Goal: Register for event/course

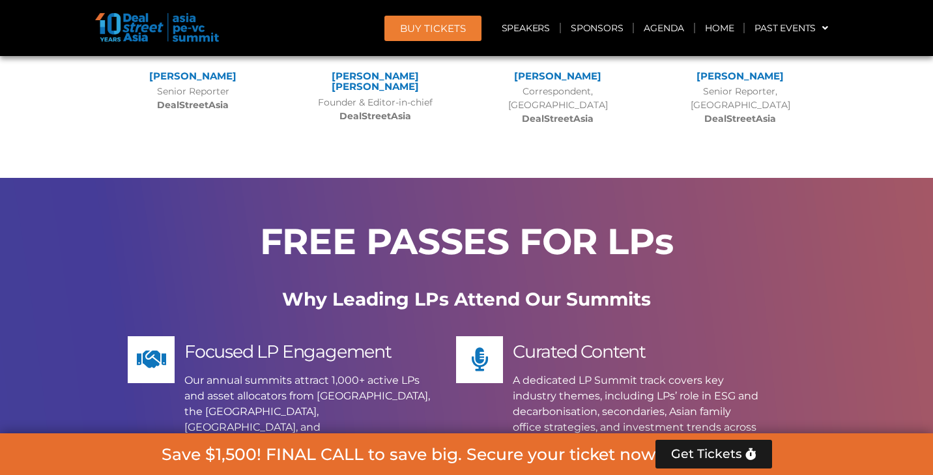
scroll to position [9610, 0]
drag, startPoint x: 186, startPoint y: 194, endPoint x: 610, endPoint y: 407, distance: 473.9
click at [610, 407] on div "FREE PASSES FOR LPs Why Leading LPs Attend Our Summits Focused LP Engagement Ou…" at bounding box center [466, 466] width 743 height 577
copy div "Focused LP Engagement Our annual summits attract 1,000+ active LPs and asset al…"
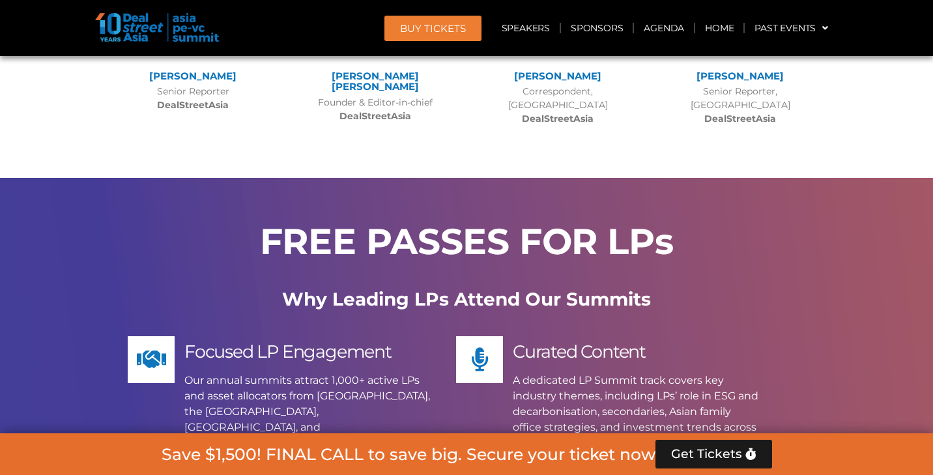
click at [319, 336] on div "Focused LP Engagement Our annual summits attract 1,000+ active LPs and asset al…" at bounding box center [307, 401] width 246 height 130
drag, startPoint x: 284, startPoint y: 139, endPoint x: 629, endPoint y: 413, distance: 440.2
click at [629, 413] on div "FREE PASSES FOR LPs Why Leading LPs Attend Our Summits Focused LP Engagement Ou…" at bounding box center [466, 466] width 743 height 577
copy div "Why Leading LPs Attend Our Summits Focused LP Engagement Our annual summits att…"
click at [665, 31] on link "Agenda" at bounding box center [664, 28] width 60 height 30
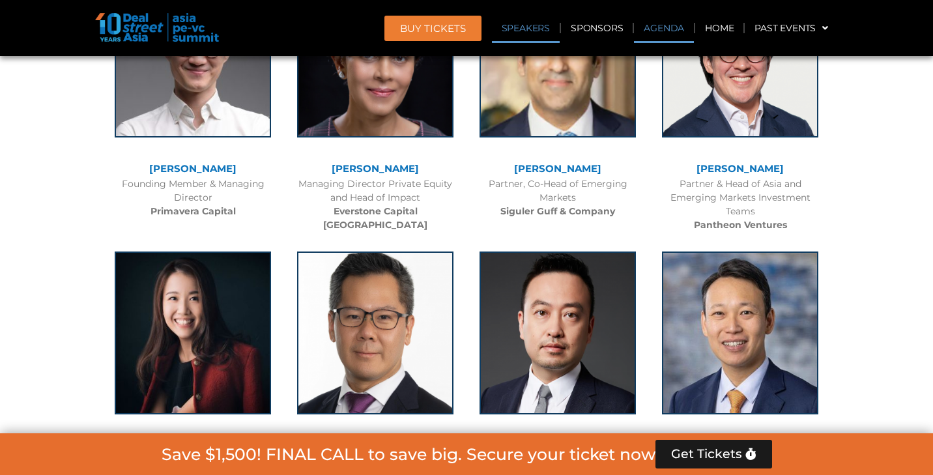
scroll to position [680, 0]
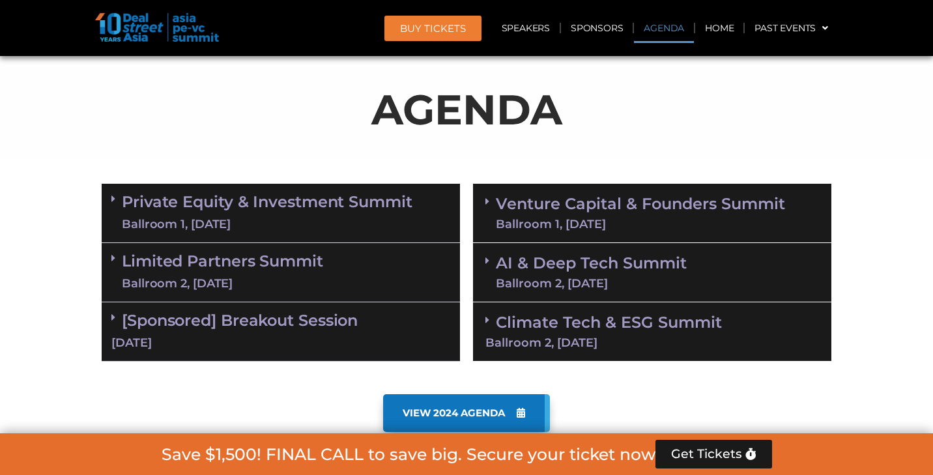
click at [308, 253] on link "Limited Partners [GEOGRAPHIC_DATA] 2, [DATE]" at bounding box center [222, 272] width 201 height 39
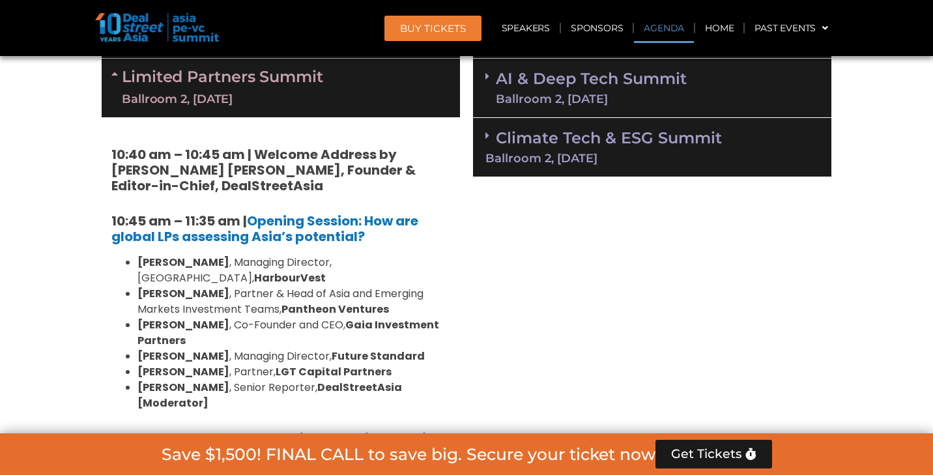
scroll to position [869, 0]
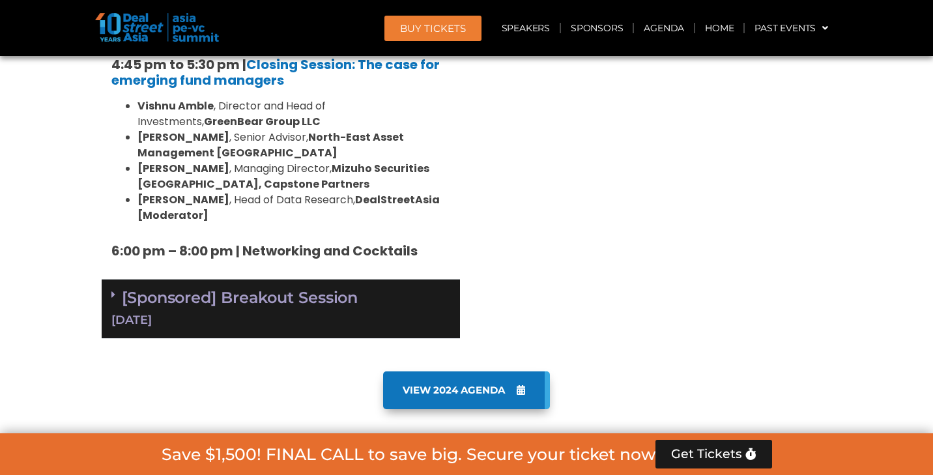
scroll to position [2070, 0]
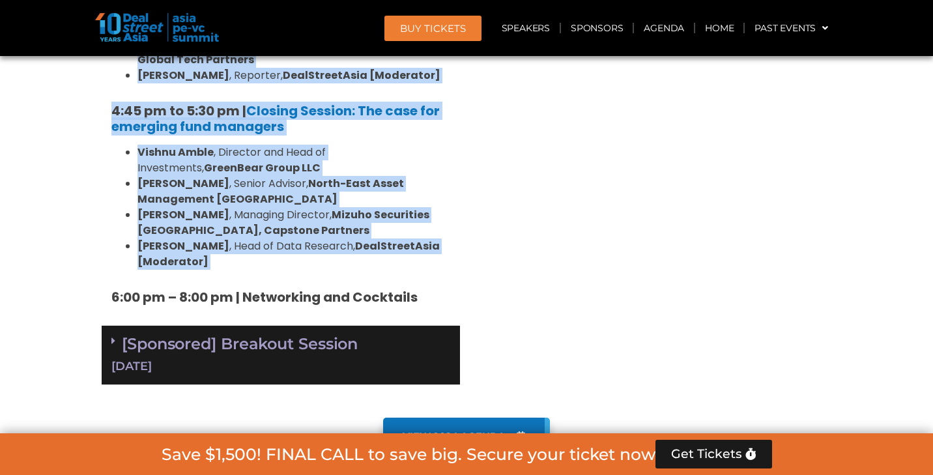
copy div "75:13 lo – 00:41 ip | Dolorsi Ametcon: Adi eli seddoe TEm incididun Utla’e dolo…"
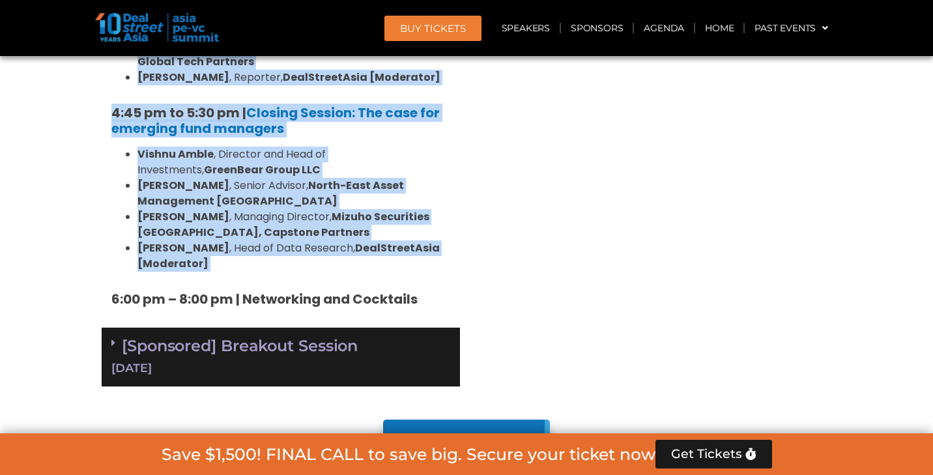
scroll to position [1896, 0]
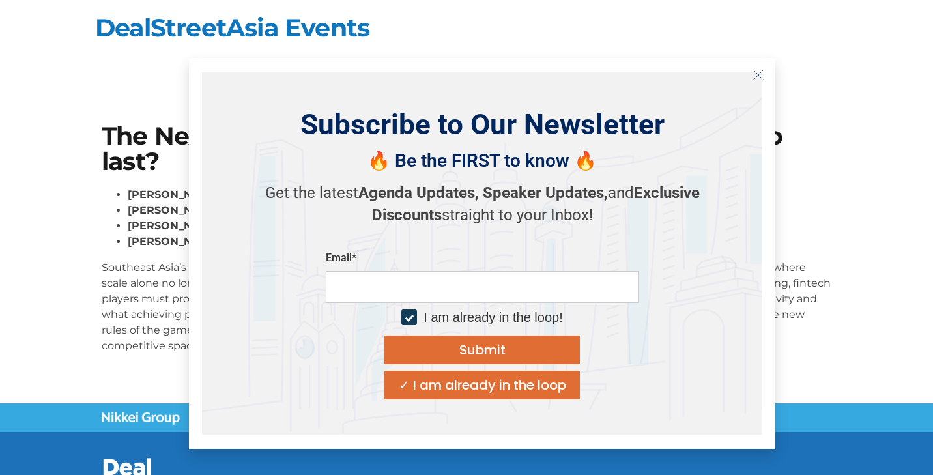
click at [762, 69] on icon "Close" at bounding box center [759, 75] width 12 height 12
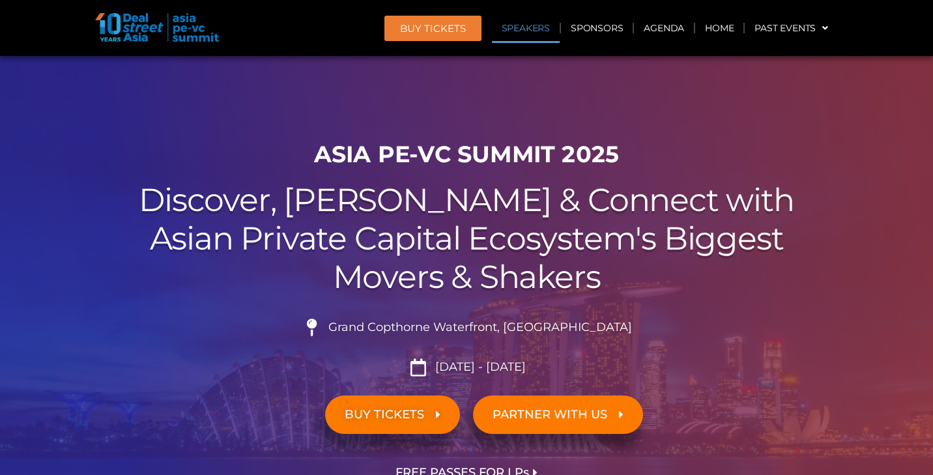
click at [539, 31] on link "Speakers" at bounding box center [526, 28] width 68 height 30
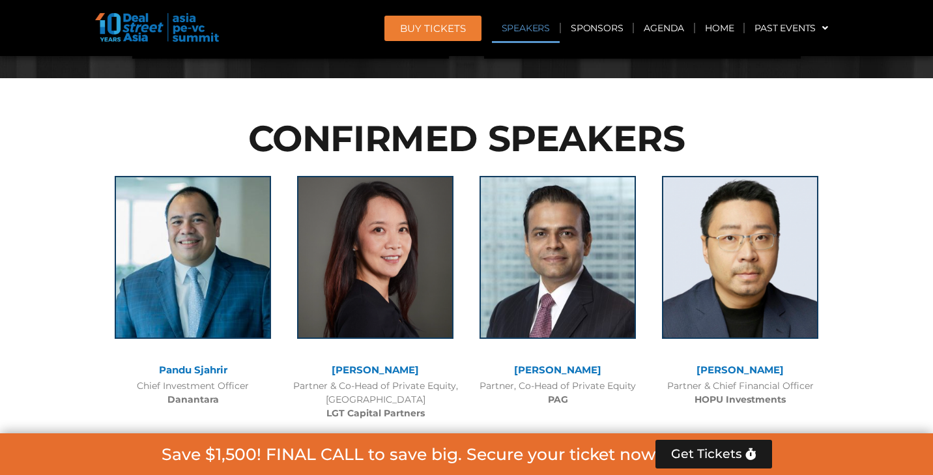
scroll to position [1413, 0]
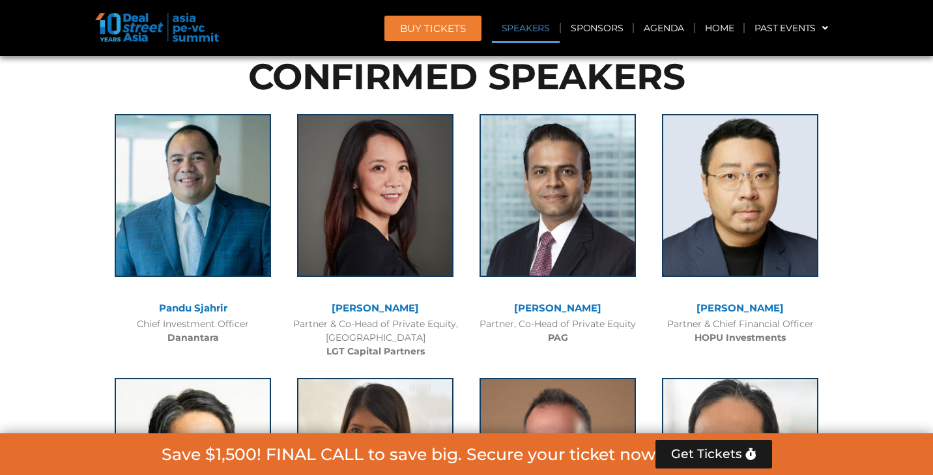
click at [139, 32] on img at bounding box center [157, 27] width 124 height 29
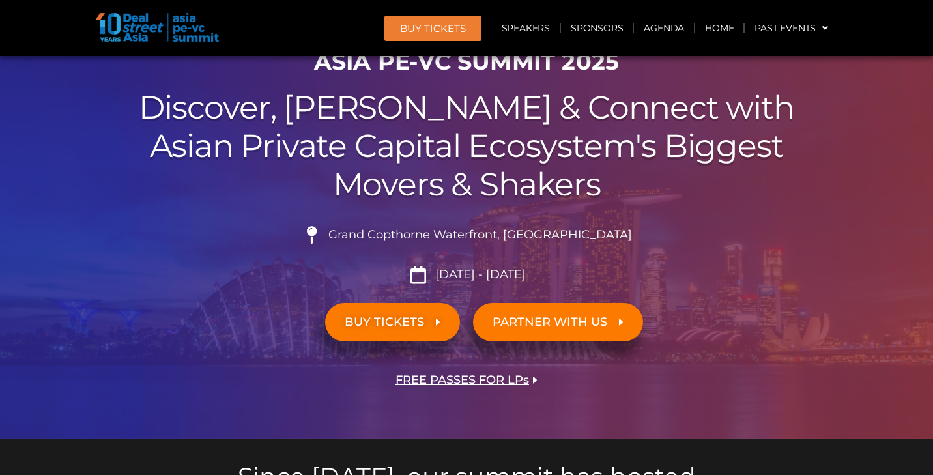
scroll to position [148, 0]
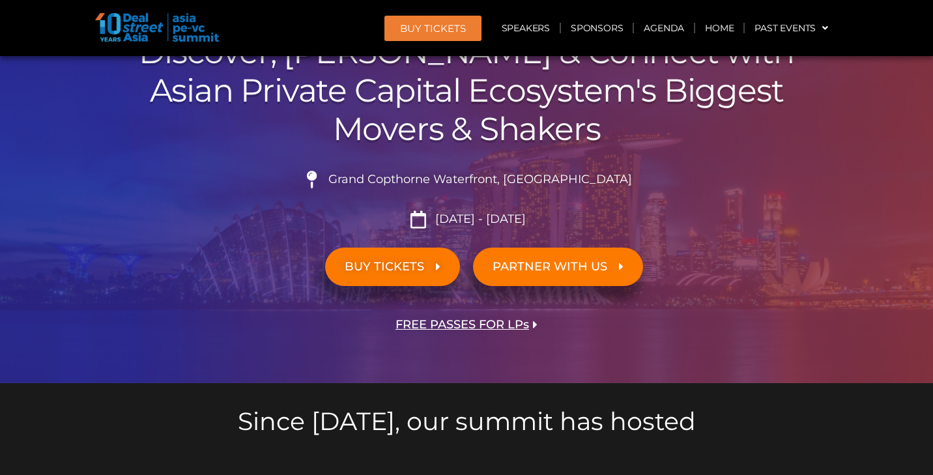
click at [461, 325] on span "FREE PASSES FOR LPs" at bounding box center [463, 325] width 134 height 12
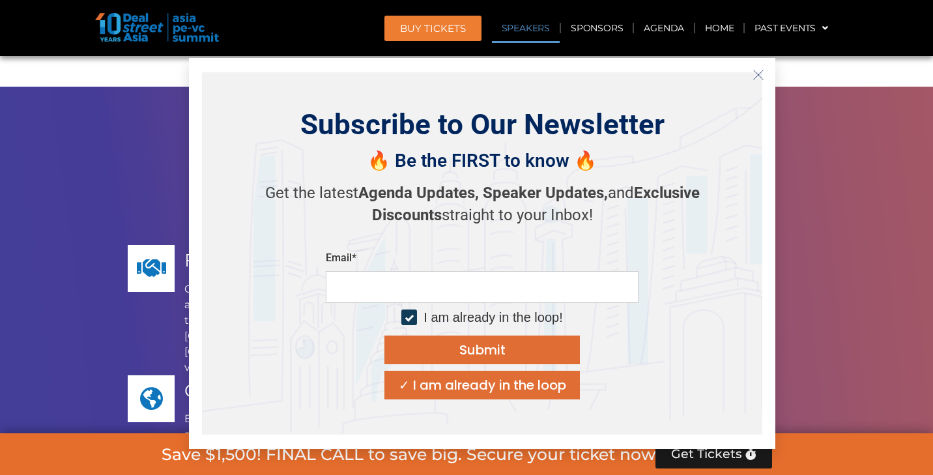
scroll to position [9713, 0]
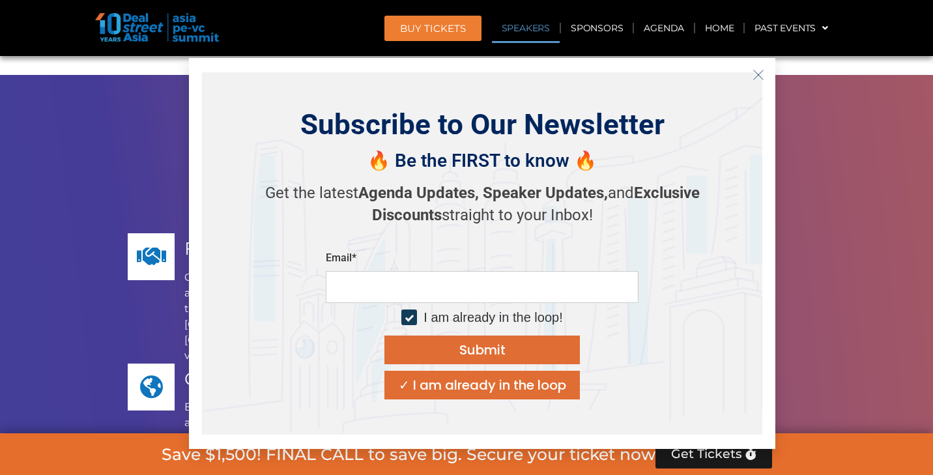
click at [757, 75] on icon "Close" at bounding box center [759, 75] width 12 height 12
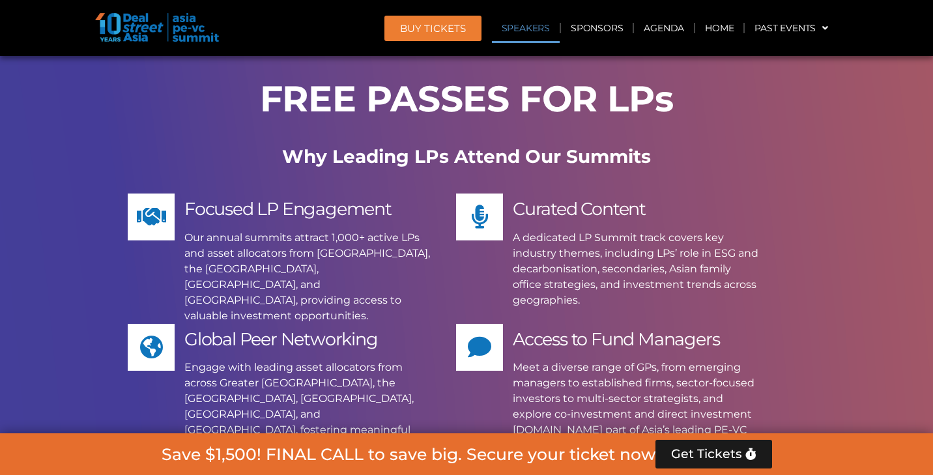
scroll to position [9765, 0]
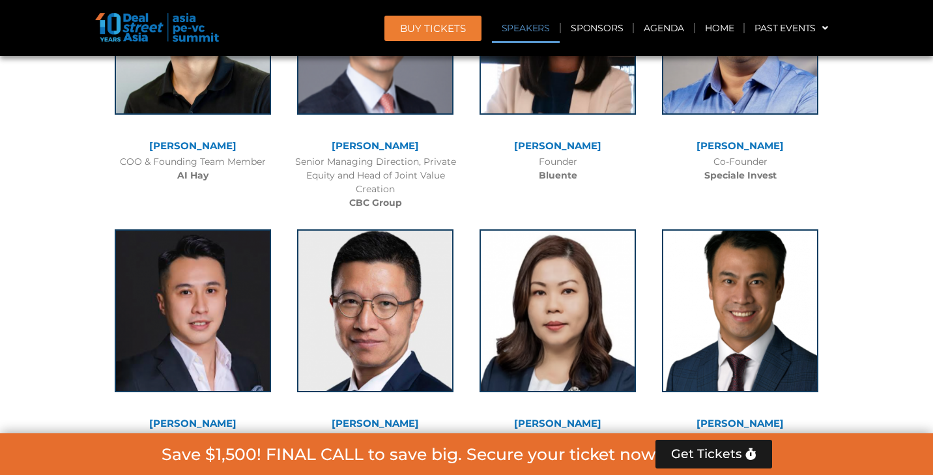
scroll to position [8288, 0]
